Goal: Task Accomplishment & Management: Manage account settings

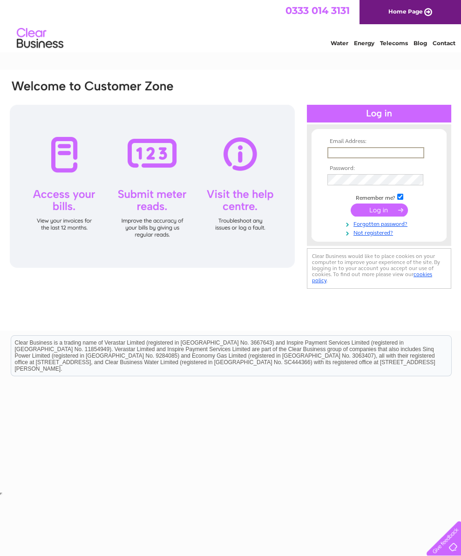
type input "[EMAIL_ADDRESS][DOMAIN_NAME]"
click at [379, 213] on input "submit" at bounding box center [379, 210] width 57 height 13
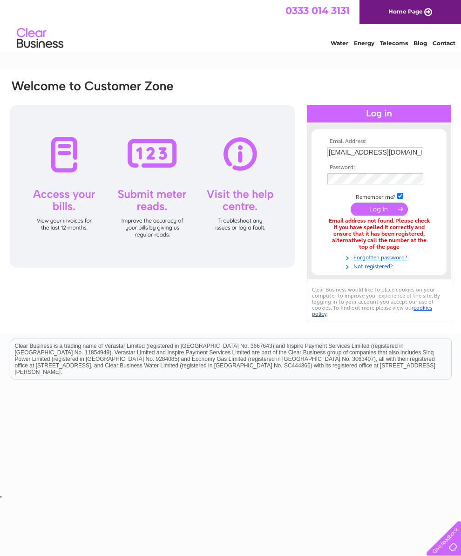
click at [391, 215] on input "submit" at bounding box center [379, 209] width 57 height 13
click at [385, 213] on input "submit" at bounding box center [379, 209] width 57 height 13
click at [390, 211] on input "submit" at bounding box center [379, 210] width 57 height 13
click at [409, 153] on input "[EMAIL_ADDRESS][DOMAIN_NAME]" at bounding box center [376, 152] width 97 height 11
